Goal: Check status: Check status

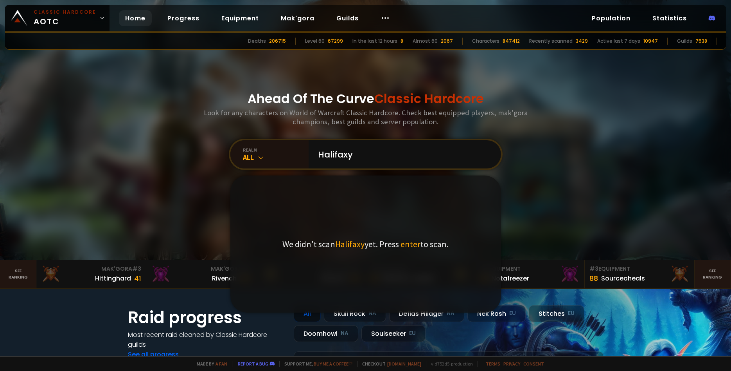
type input "Halifaxyo"
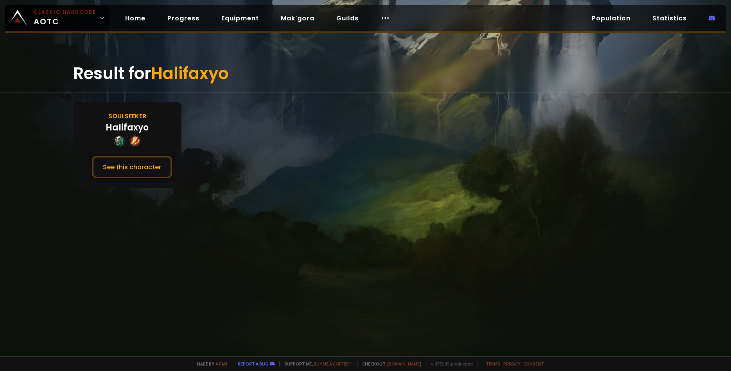
click at [137, 112] on div "Soulseeker" at bounding box center [127, 116] width 38 height 10
click at [133, 117] on div "Soulseeker" at bounding box center [127, 116] width 38 height 10
click at [122, 159] on button "See this character" at bounding box center [132, 167] width 80 height 22
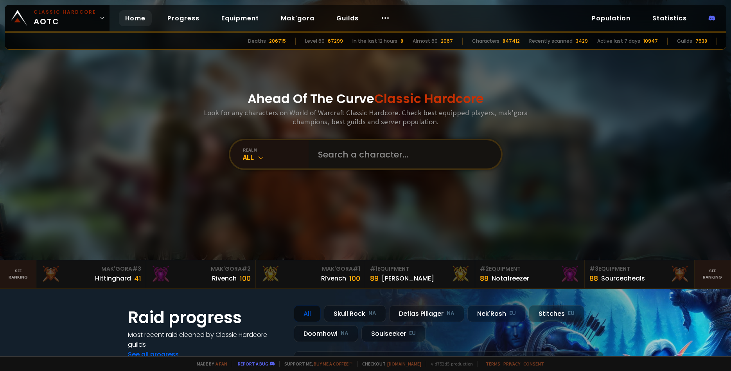
click at [331, 159] on input "text" at bounding box center [402, 154] width 178 height 28
type input "W"
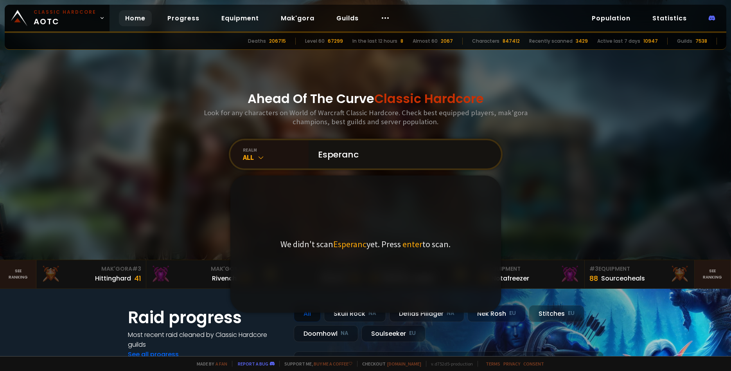
type input "Esperanca"
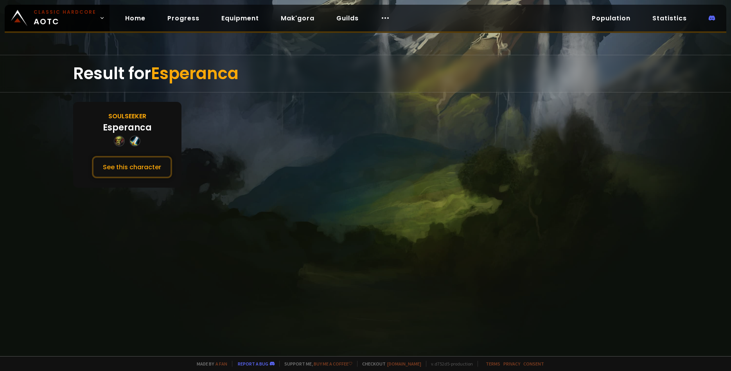
click at [141, 114] on div "Soulseeker" at bounding box center [127, 116] width 38 height 10
click at [121, 173] on button "See this character" at bounding box center [132, 167] width 80 height 22
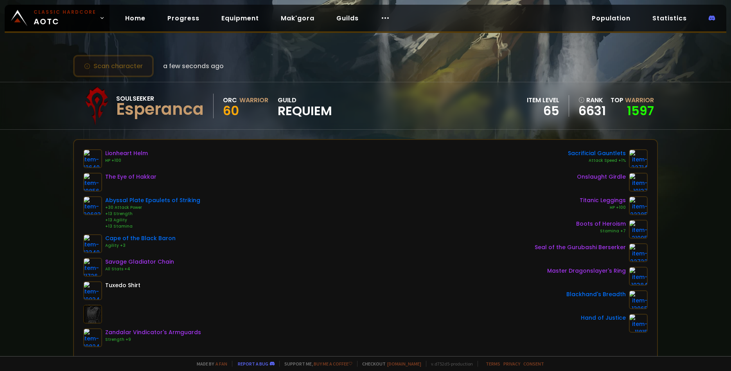
click at [99, 68] on button "Scan character" at bounding box center [113, 66] width 81 height 22
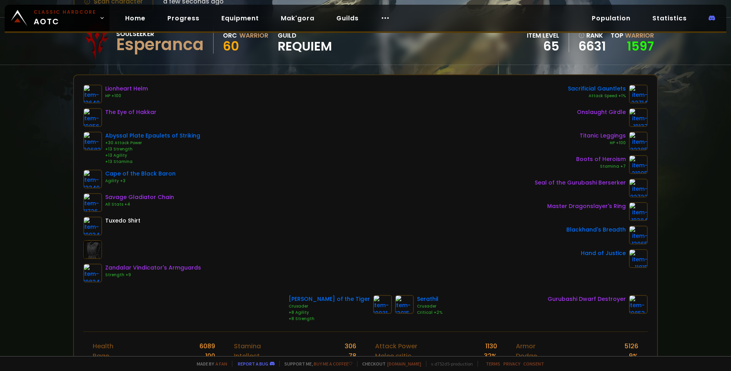
scroll to position [54, 0]
